Goal: Task Accomplishment & Management: Use online tool/utility

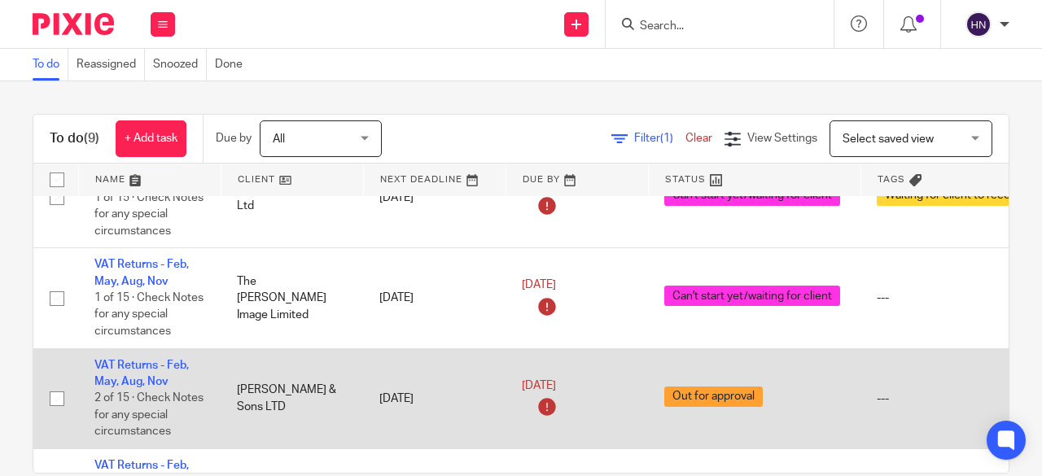
scroll to position [217, 0]
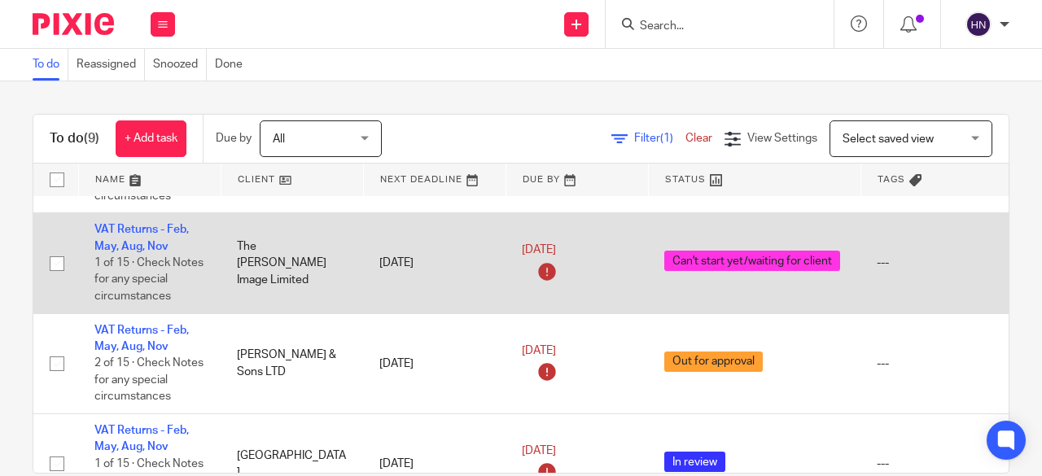
click at [122, 236] on td "VAT Returns - Feb, May, Aug, Nov 1 of 15 · Check Notes for any special circumst…" at bounding box center [149, 263] width 142 height 100
click at [135, 232] on link "VAT Returns - Feb, May, Aug, Nov" at bounding box center [141, 238] width 94 height 28
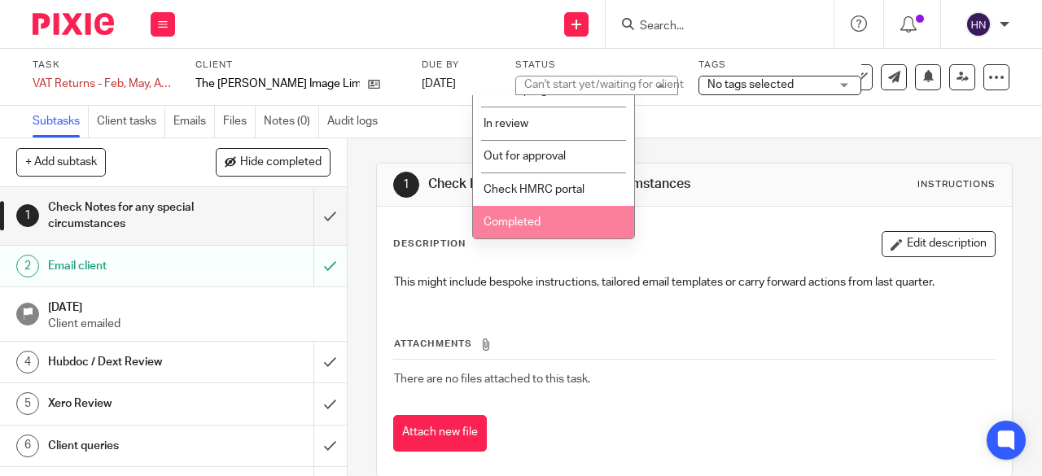
scroll to position [122, 0]
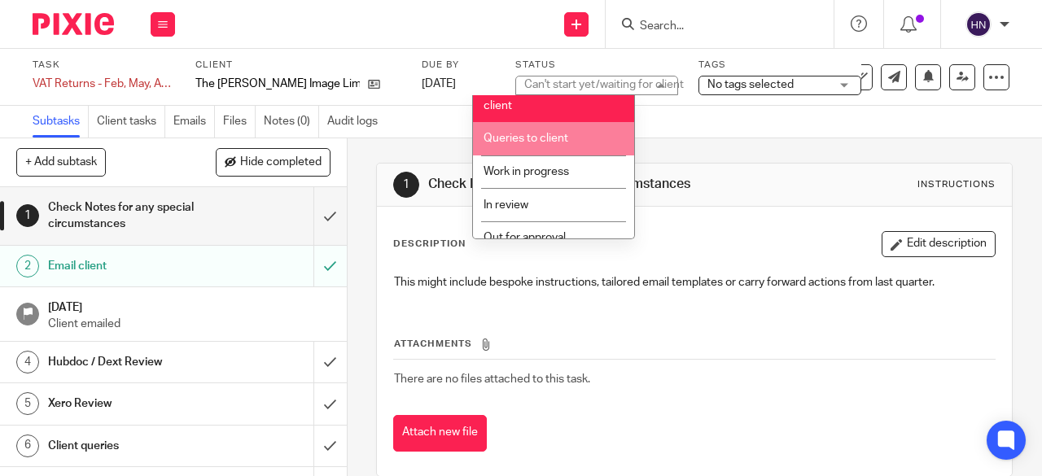
click at [514, 146] on li "Queries to client" at bounding box center [553, 138] width 161 height 33
